Goal: Transaction & Acquisition: Purchase product/service

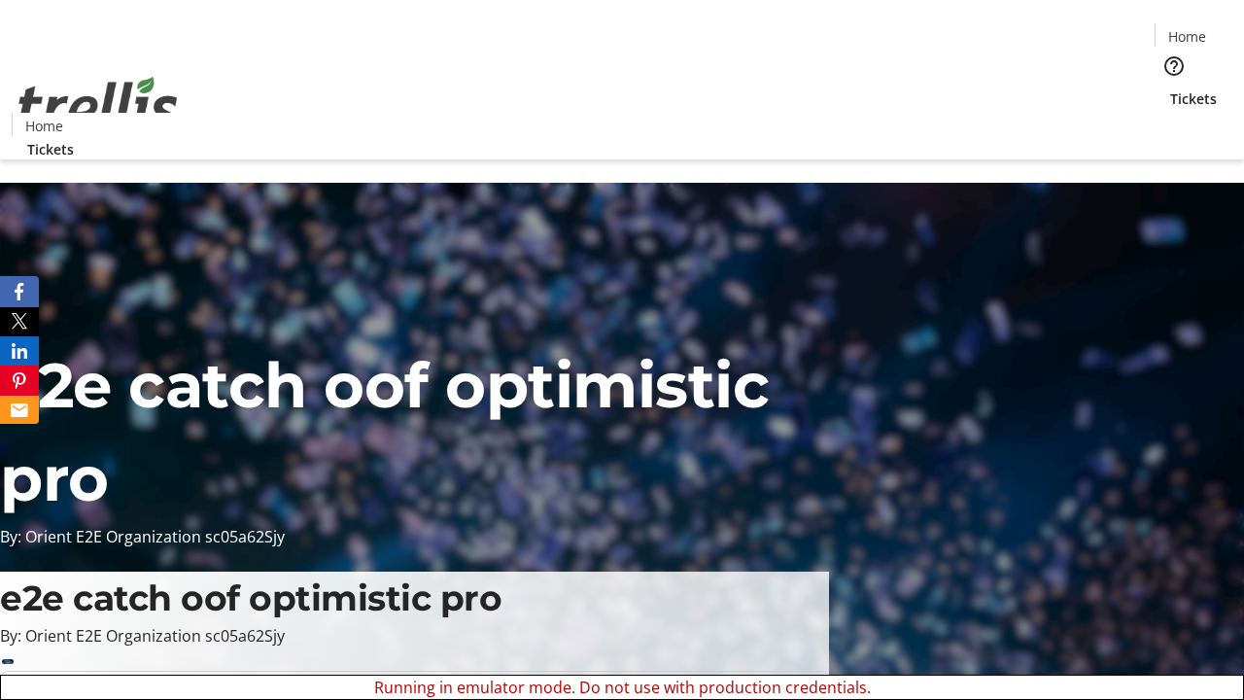
click at [1170, 88] on span "Tickets" at bounding box center [1193, 98] width 47 height 20
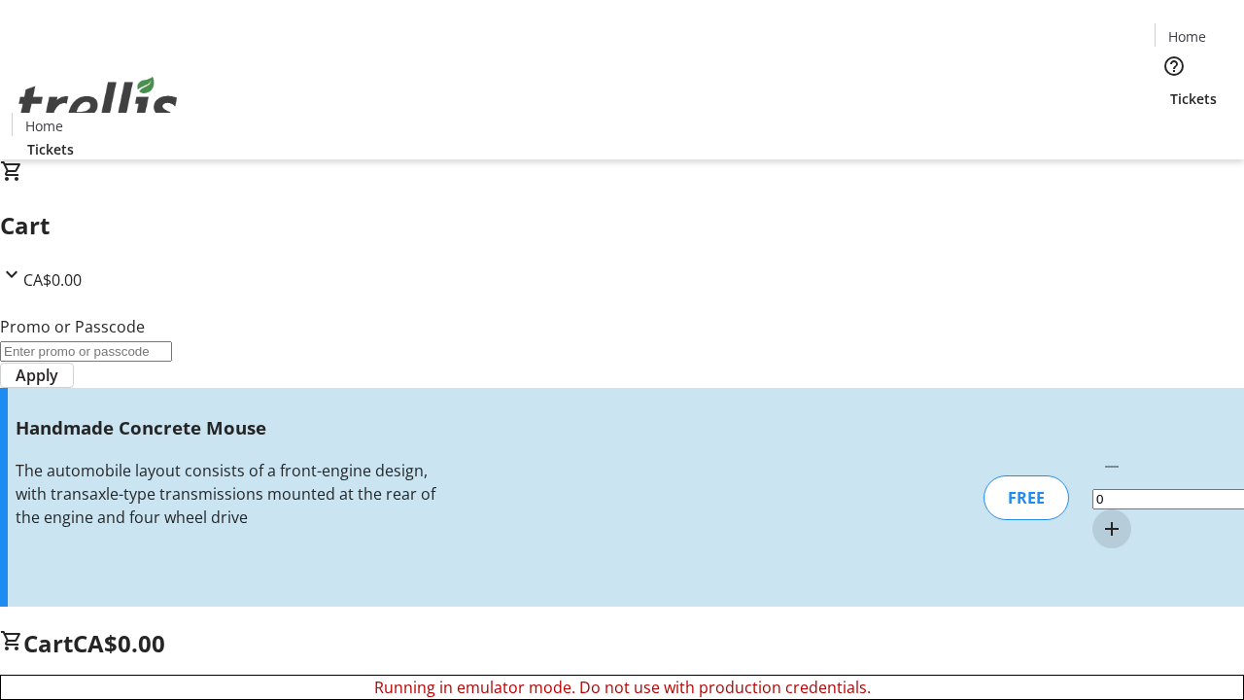
click at [1100, 517] on mat-icon "Increment by one" at bounding box center [1111, 528] width 23 height 23
type input "1"
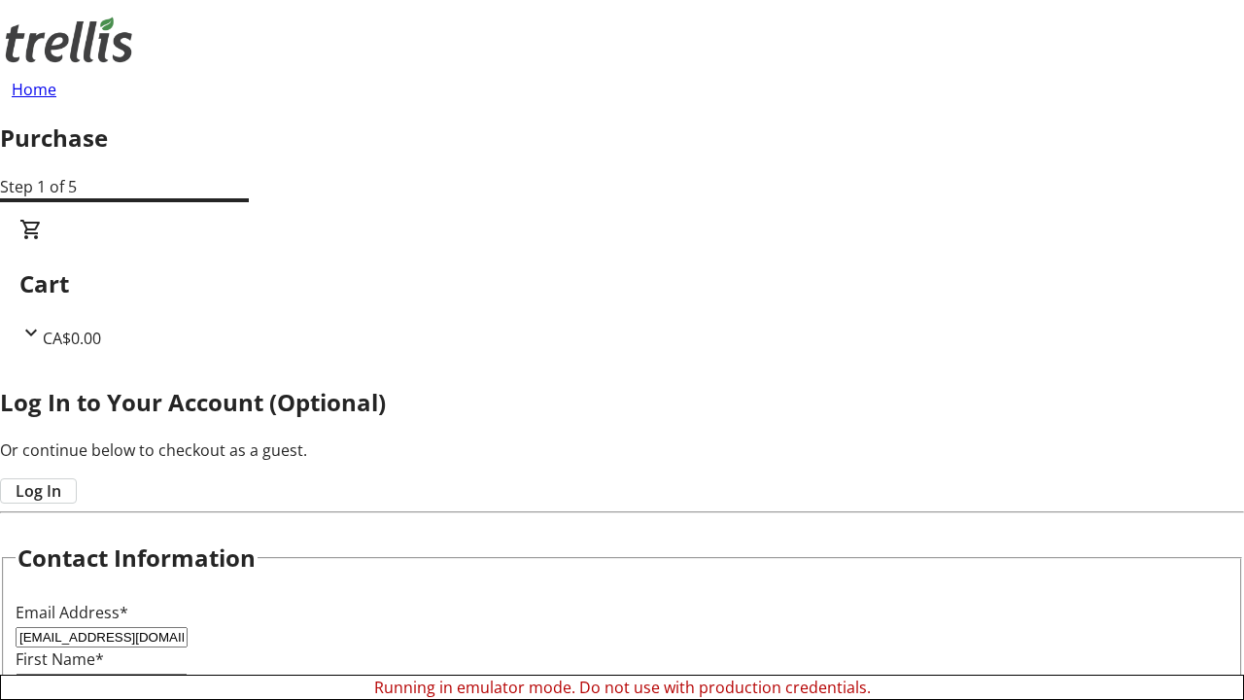
type input "[EMAIL_ADDRESS][DOMAIN_NAME]"
type input "[PERSON_NAME]"
